Goal: Information Seeking & Learning: Learn about a topic

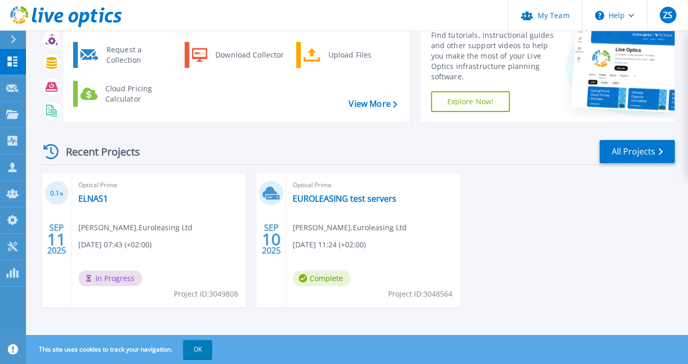
scroll to position [55, 0]
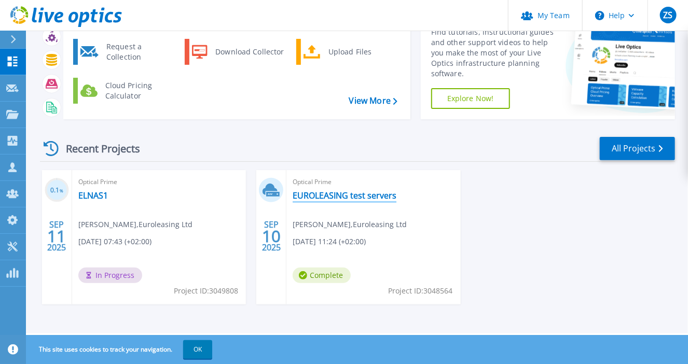
click at [318, 196] on link "EUROLEASING test servers" at bounding box center [345, 195] width 104 height 10
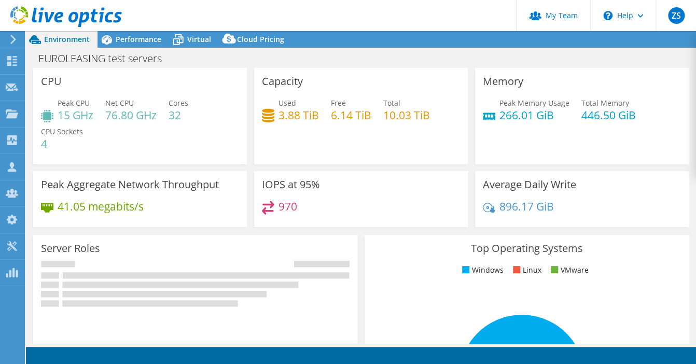
select select "USD"
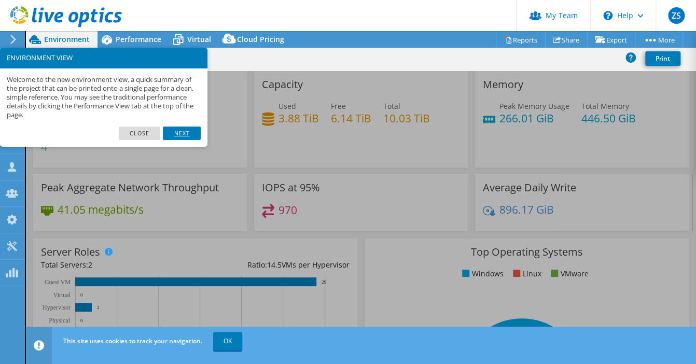
click at [179, 137] on link "Next" at bounding box center [181, 133] width 37 height 13
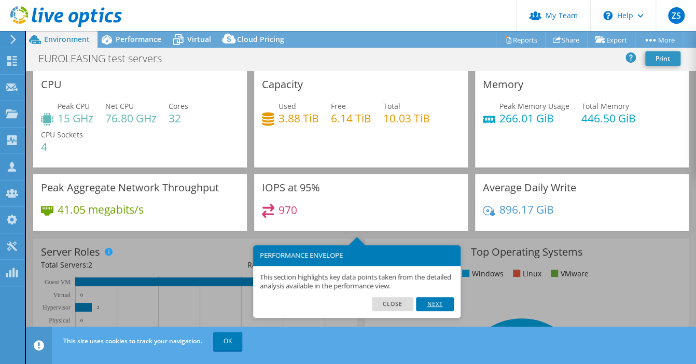
click at [447, 297] on link "Next" at bounding box center [434, 303] width 37 height 13
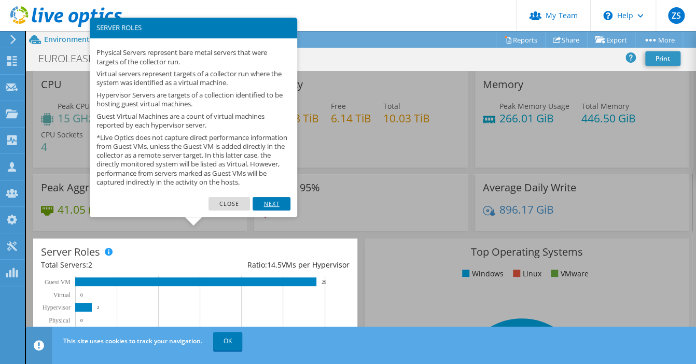
click at [276, 211] on link "Next" at bounding box center [271, 203] width 37 height 13
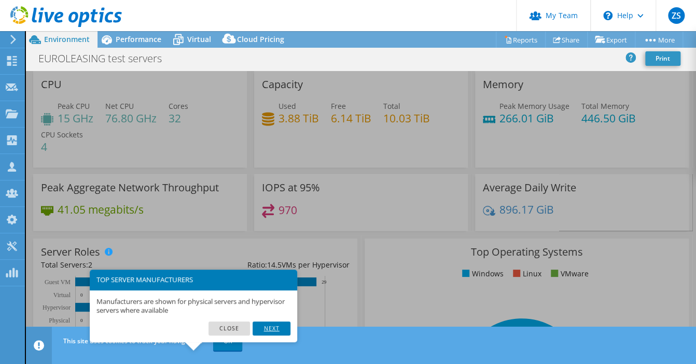
click at [274, 326] on link "Next" at bounding box center [271, 328] width 37 height 13
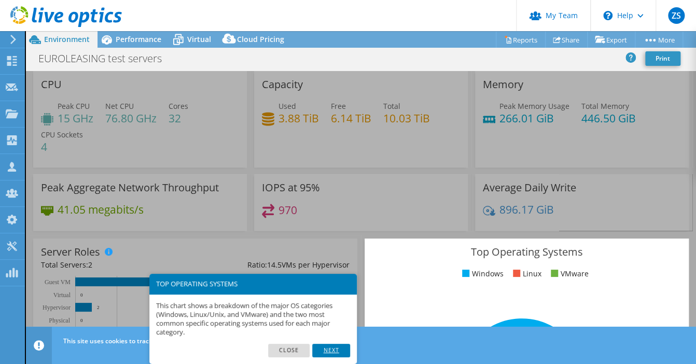
click at [326, 353] on link "Next" at bounding box center [330, 350] width 37 height 13
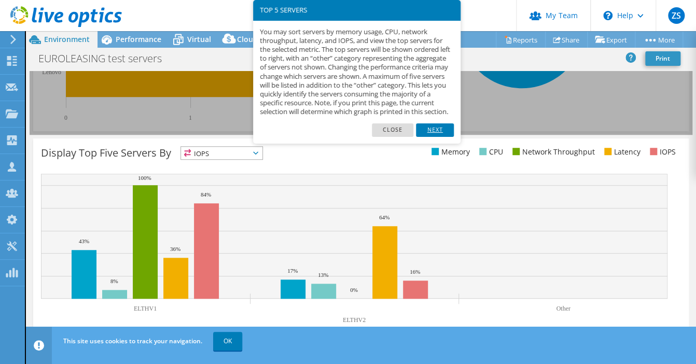
click at [433, 137] on link "Next" at bounding box center [434, 129] width 37 height 13
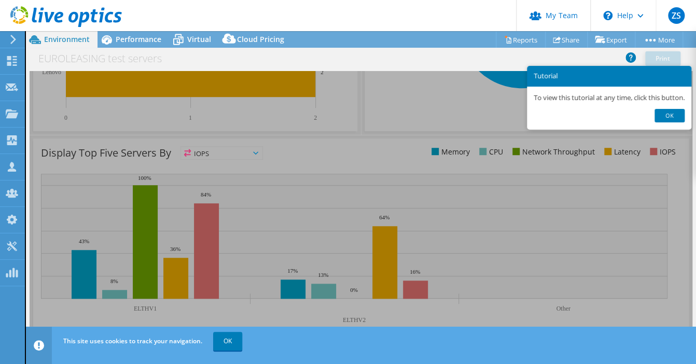
click at [143, 254] on div "Display Top Five Servers By IOPS IOPS" at bounding box center [361, 239] width 656 height 202
click at [681, 121] on link "Ok" at bounding box center [669, 115] width 30 height 13
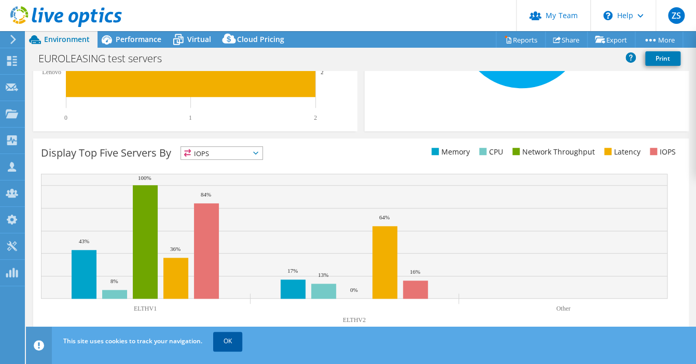
click at [225, 345] on link "OK" at bounding box center [227, 341] width 29 height 19
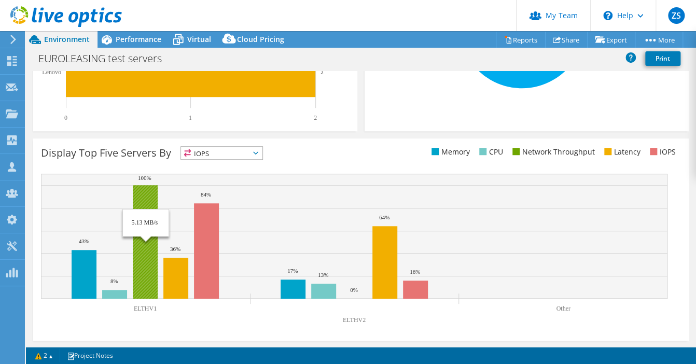
scroll to position [252, 0]
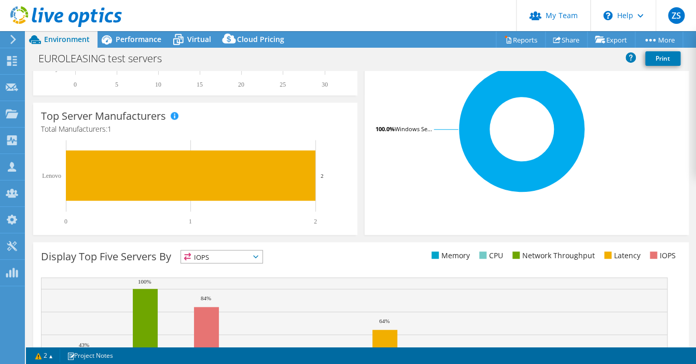
click at [261, 259] on span "IOPS" at bounding box center [221, 256] width 81 height 12
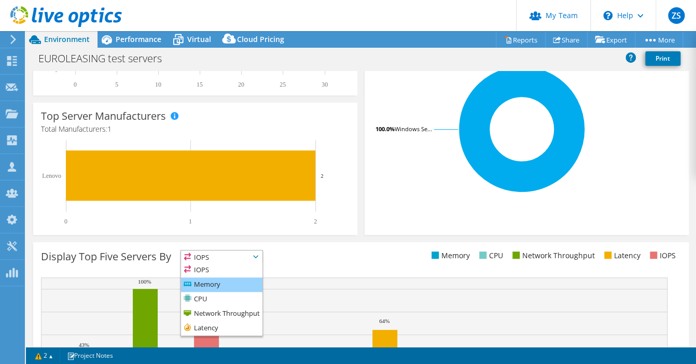
click at [211, 284] on li "Memory" at bounding box center [221, 284] width 81 height 15
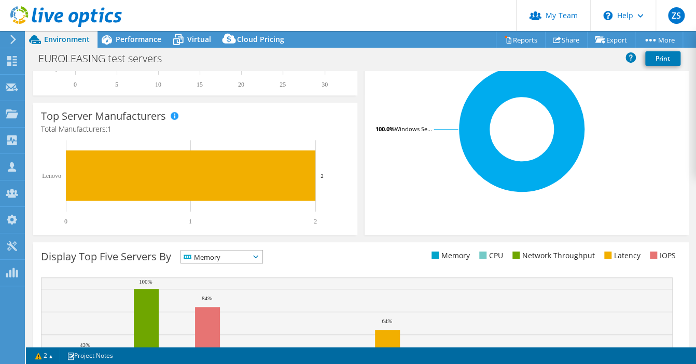
scroll to position [356, 0]
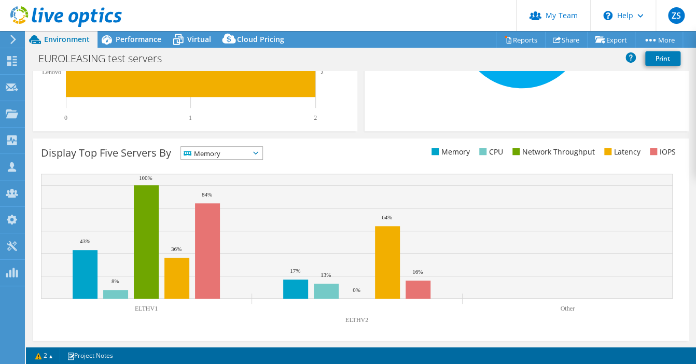
click at [258, 151] on icon at bounding box center [255, 152] width 5 height 3
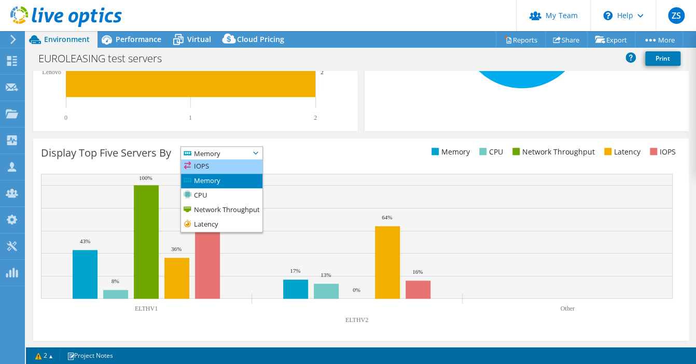
click at [220, 166] on li "IOPS" at bounding box center [221, 166] width 81 height 15
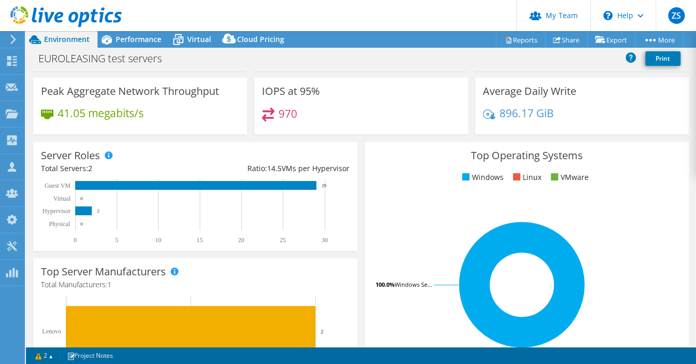
scroll to position [0, 0]
